Goal: Task Accomplishment & Management: Complete application form

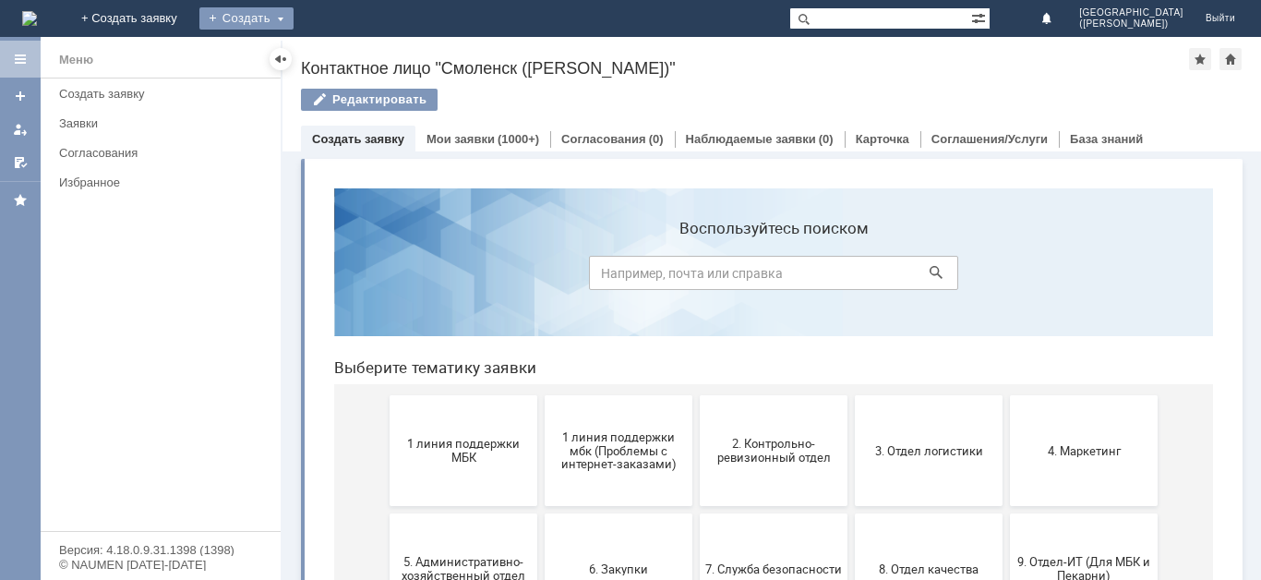
click at [294, 23] on div "Создать" at bounding box center [246, 18] width 94 height 22
click at [343, 54] on link "Заявка" at bounding box center [273, 55] width 140 height 22
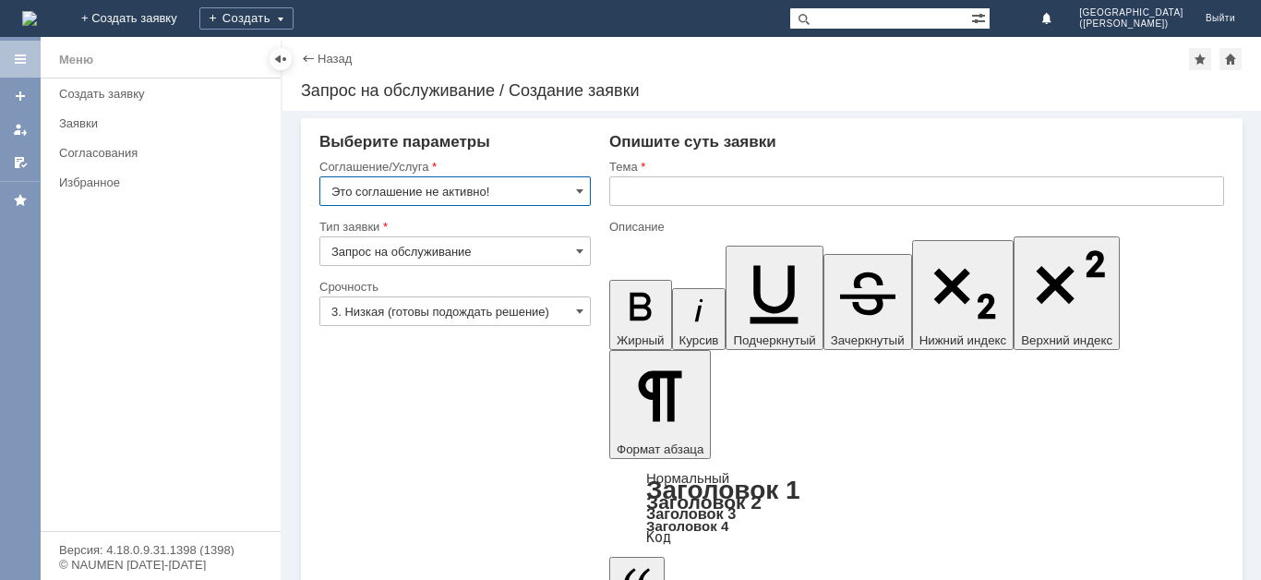
click at [418, 189] on input "Это соглашение не активно!" at bounding box center [454, 191] width 271 height 30
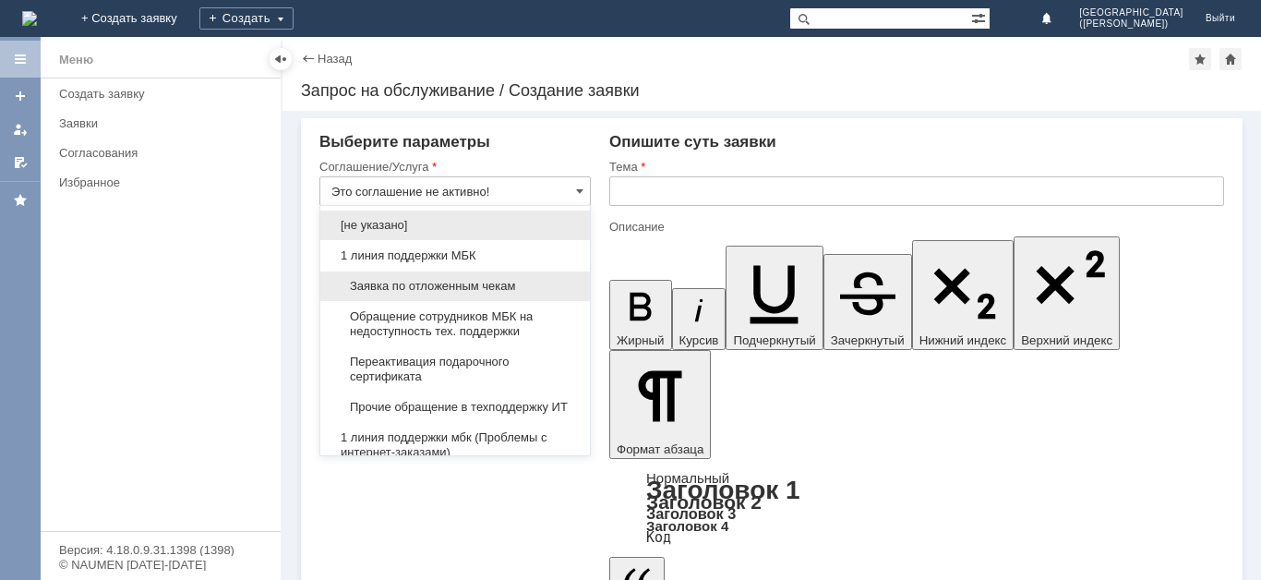
click at [420, 278] on div "Заявка по отложенным чекам" at bounding box center [455, 286] width 270 height 30
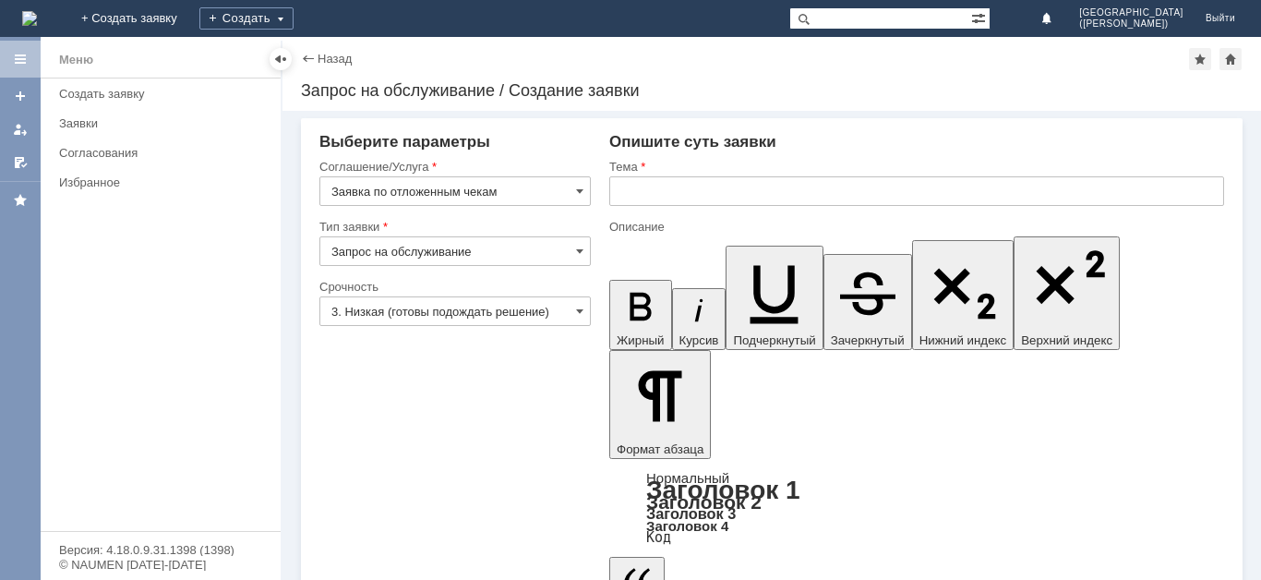
type input "Заявка по отложенным чекам"
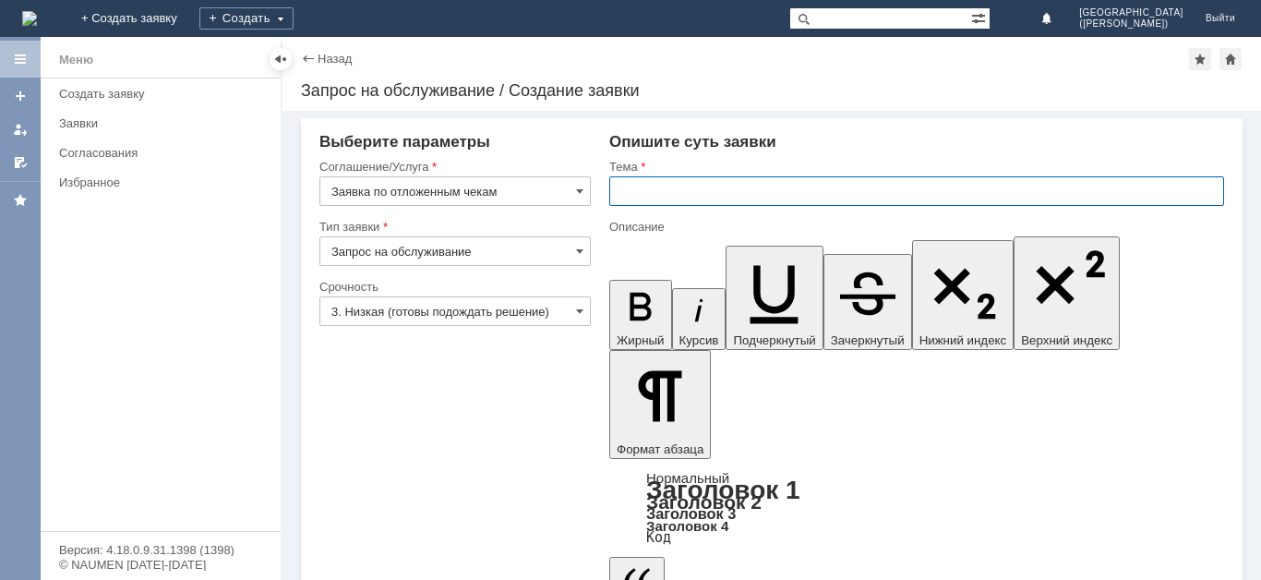
click at [649, 199] on input "text" at bounding box center [916, 191] width 615 height 30
type input "j"
type input "отложенные чеки"
click at [469, 300] on input "3. Низкая (готовы подождать решение)" at bounding box center [454, 311] width 271 height 30
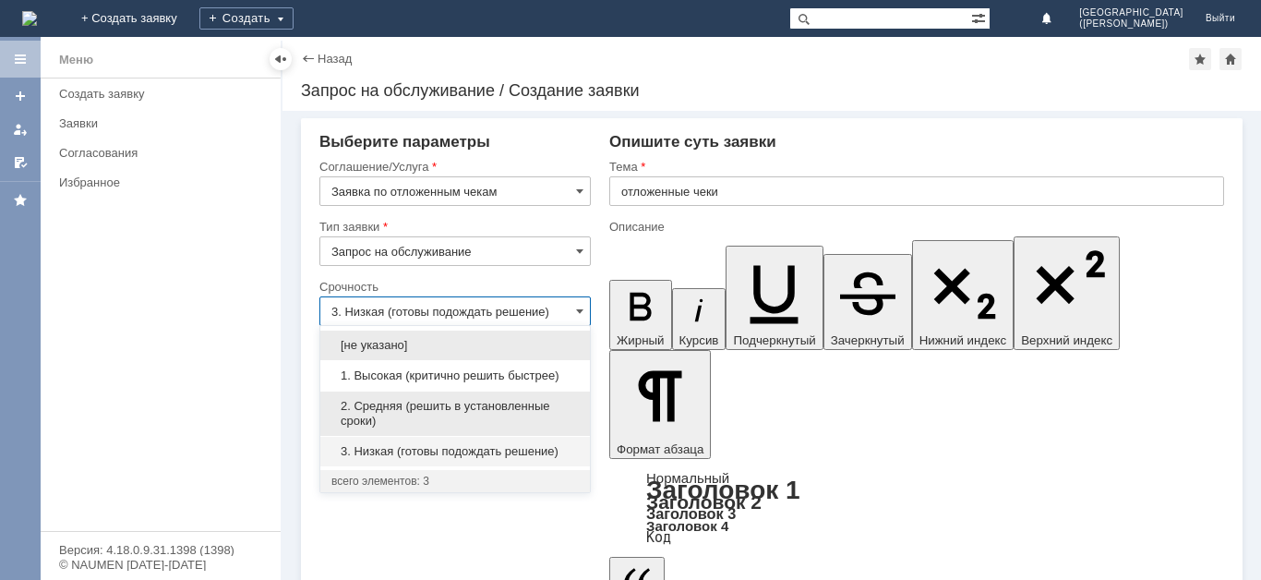
click at [430, 406] on span "2. Средняя (решить в установленные сроки)" at bounding box center [454, 414] width 247 height 30
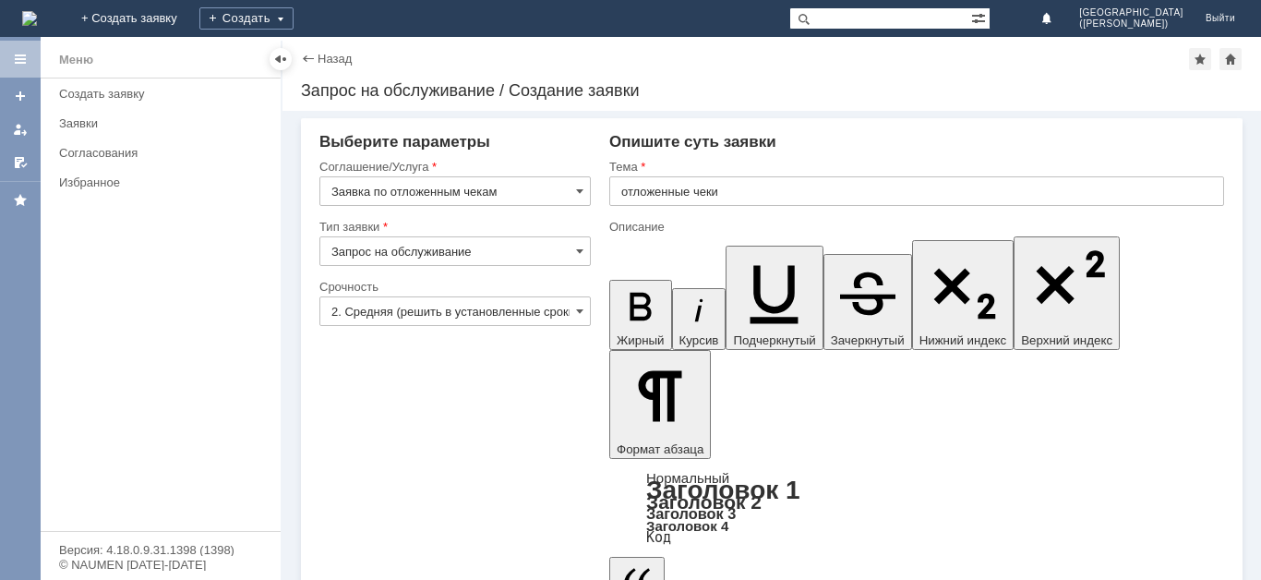
type input "2. Средняя (решить в установленные сроки)"
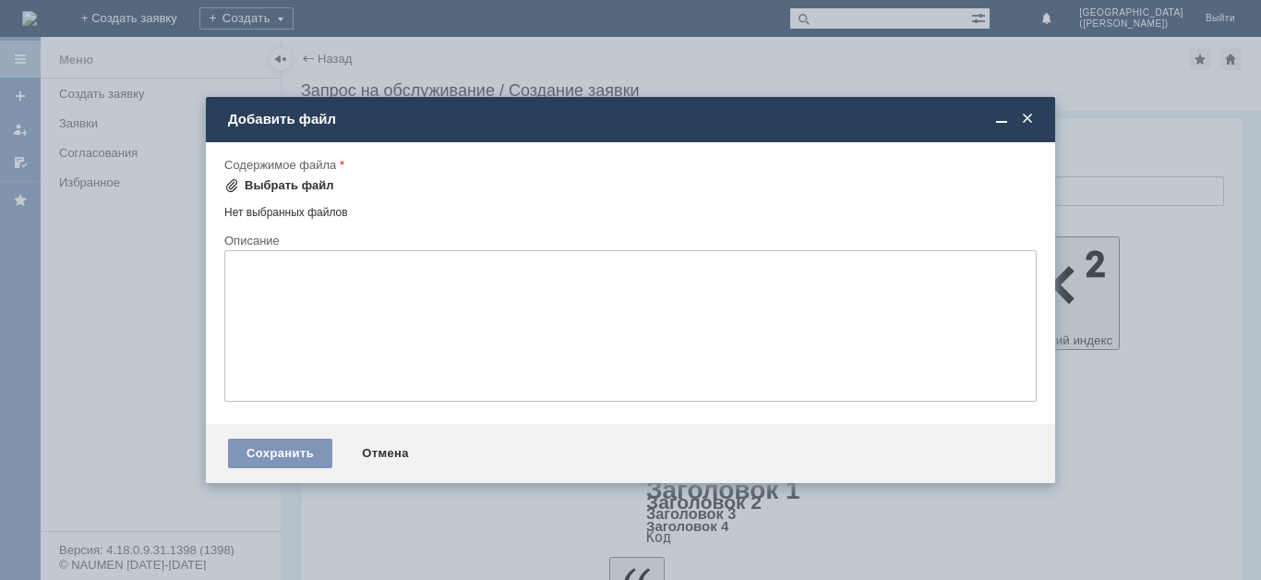
click at [281, 191] on div "Выбрать файл" at bounding box center [290, 185] width 90 height 15
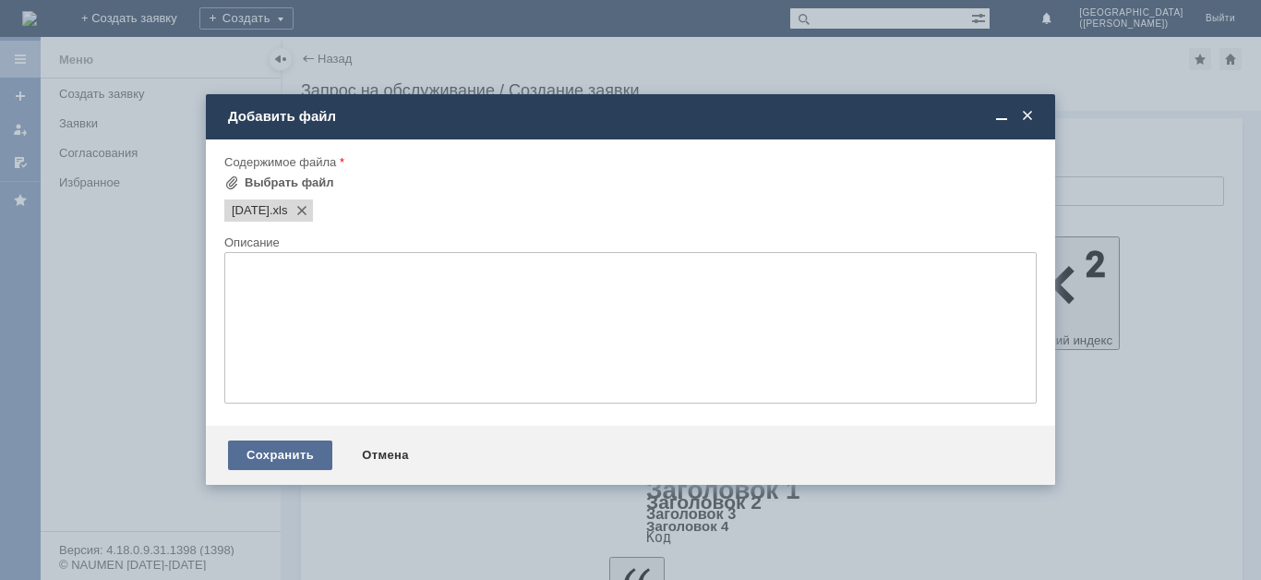
click at [297, 451] on div "Сохранить" at bounding box center [280, 455] width 104 height 30
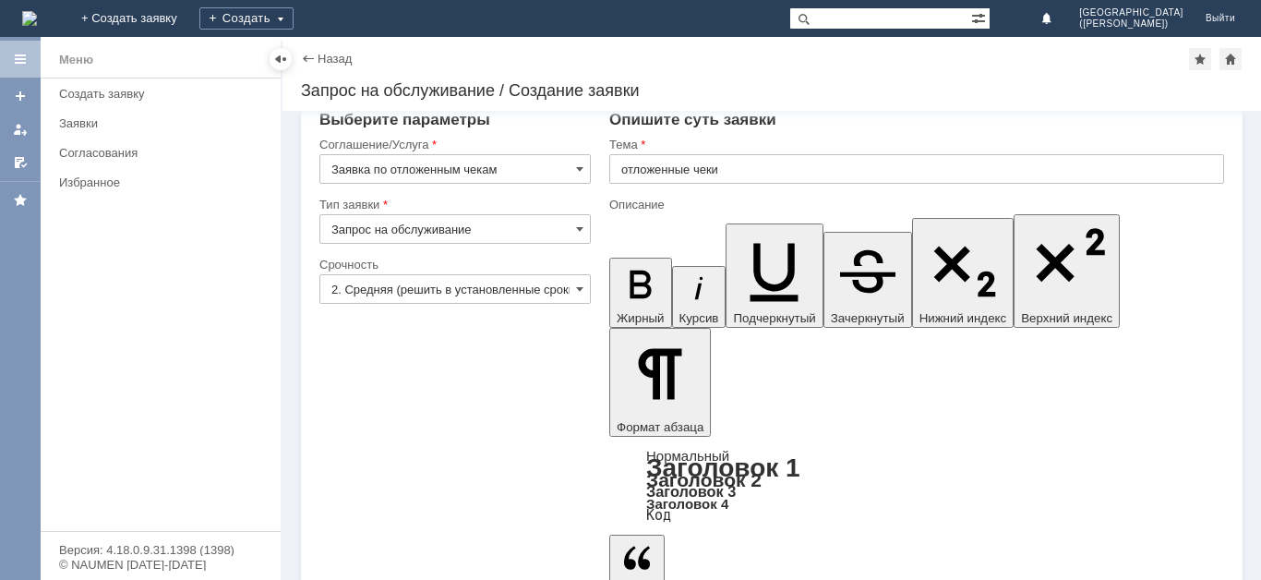
scroll to position [29, 0]
